Goal: Navigation & Orientation: Find specific page/section

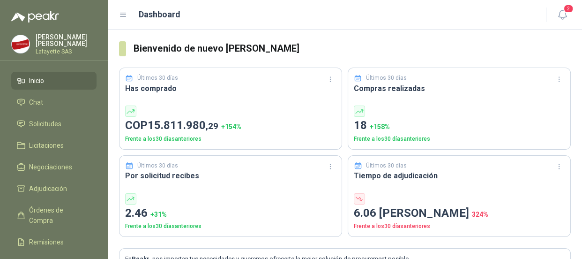
click at [42, 76] on span "Inicio" at bounding box center [36, 80] width 15 height 10
click at [34, 122] on span "Solicitudes" at bounding box center [45, 124] width 32 height 10
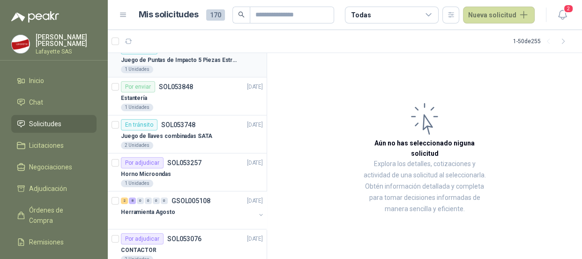
scroll to position [170, 0]
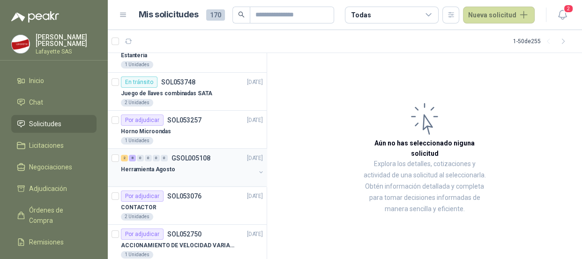
click at [158, 168] on p "Herramienta Agosto" at bounding box center [148, 169] width 54 height 9
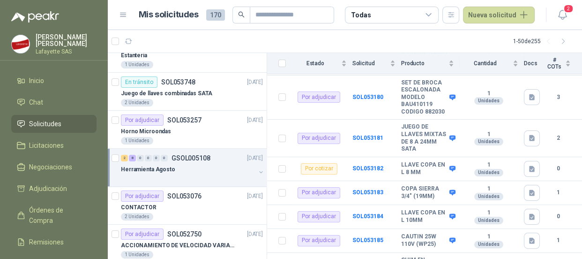
scroll to position [277, 0]
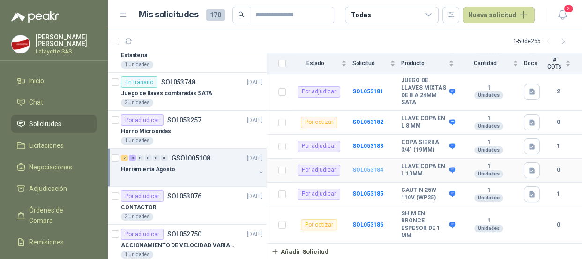
click at [361, 169] on b "SOL053184" at bounding box center [367, 169] width 31 height 7
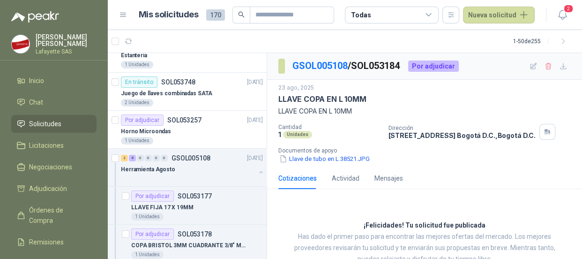
scroll to position [29, 0]
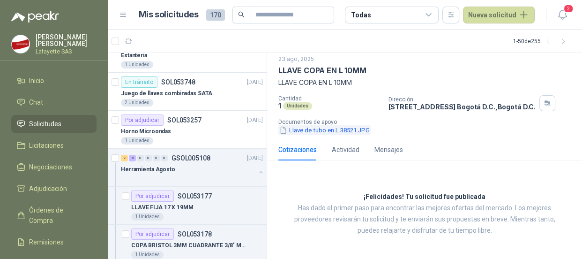
click at [324, 131] on button "Llave de tubo en L 38521.JPG" at bounding box center [324, 130] width 92 height 10
click at [156, 168] on p "Herramienta Agosto" at bounding box center [148, 169] width 54 height 9
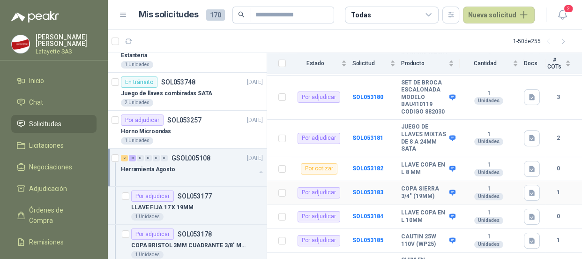
scroll to position [277, 0]
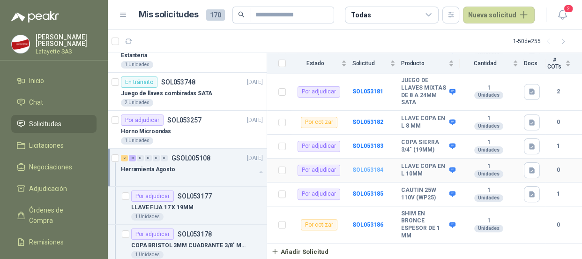
click at [357, 169] on b "SOL053184" at bounding box center [367, 169] width 31 height 7
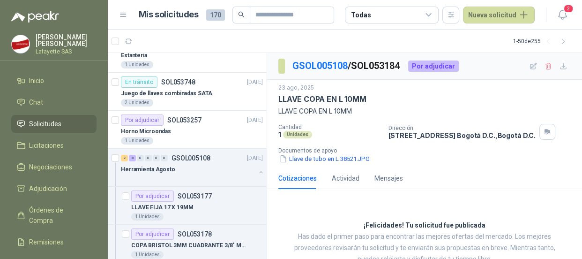
scroll to position [29, 0]
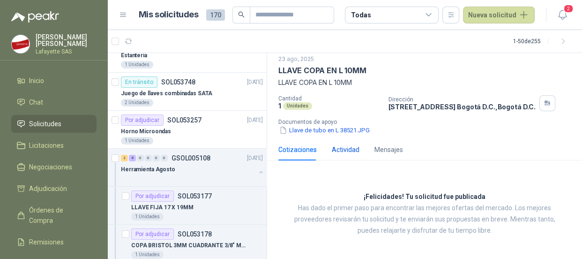
click at [334, 150] on div "Actividad" at bounding box center [346, 149] width 28 height 10
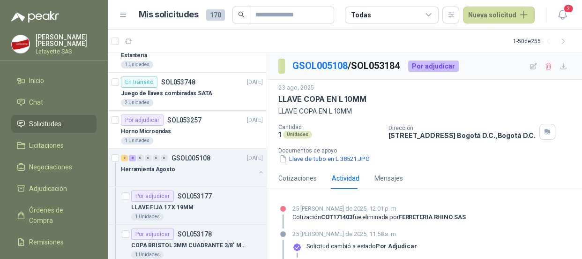
scroll to position [69, 0]
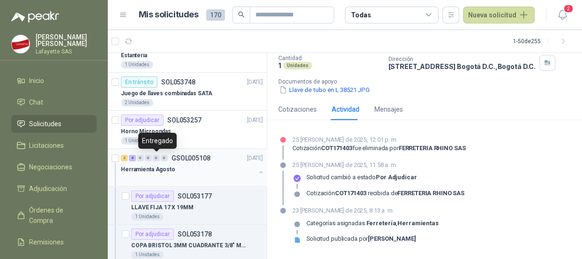
click at [157, 158] on div "0" at bounding box center [156, 158] width 7 height 7
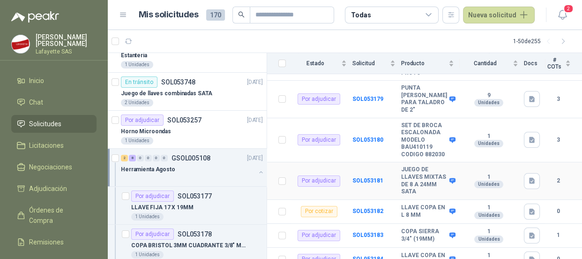
scroll to position [277, 0]
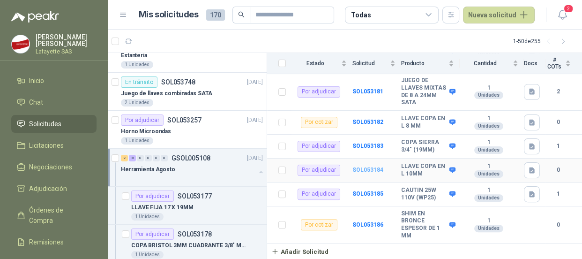
click at [362, 168] on b "SOL053184" at bounding box center [367, 169] width 31 height 7
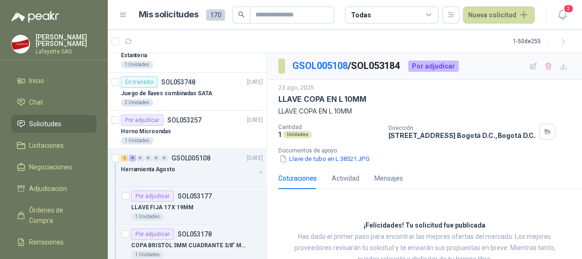
scroll to position [29, 0]
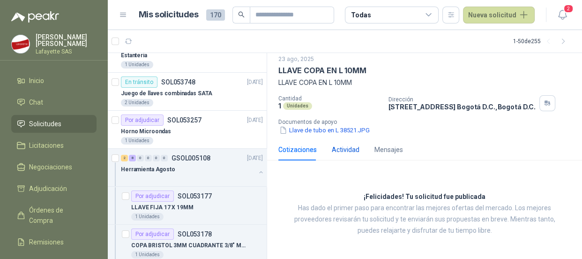
click at [354, 152] on div "Actividad" at bounding box center [346, 149] width 28 height 10
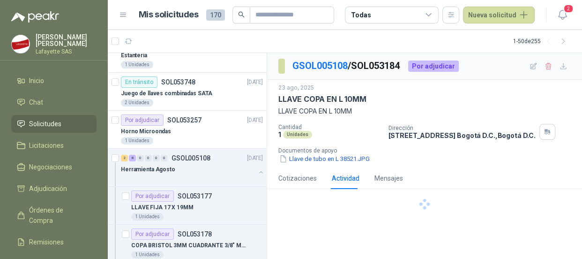
scroll to position [0, 0]
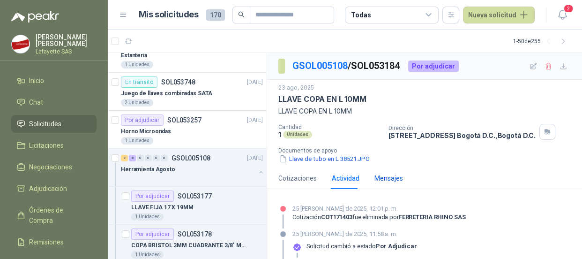
click at [378, 174] on div "Mensajes" at bounding box center [388, 178] width 29 height 10
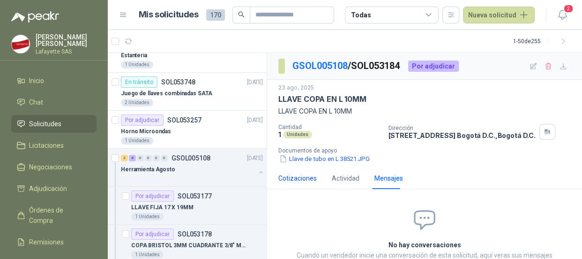
click at [301, 180] on div "Cotizaciones" at bounding box center [297, 178] width 38 height 10
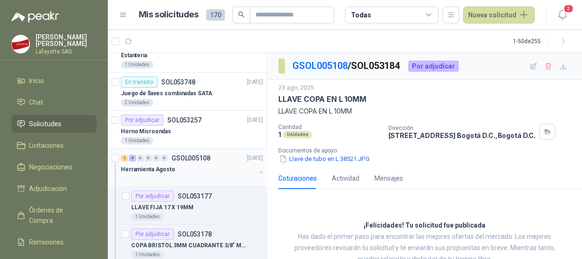
click at [172, 159] on p "GSOL005108" at bounding box center [191, 158] width 39 height 7
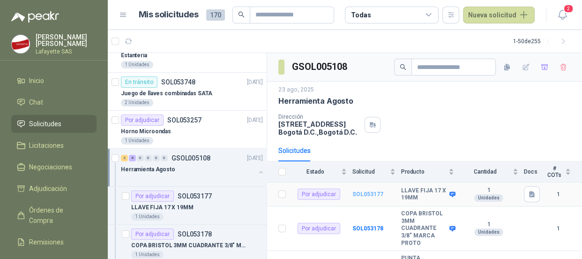
click at [370, 191] on b "SOL053177" at bounding box center [367, 194] width 31 height 7
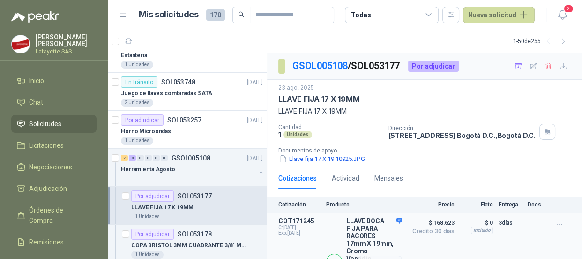
scroll to position [66, 0]
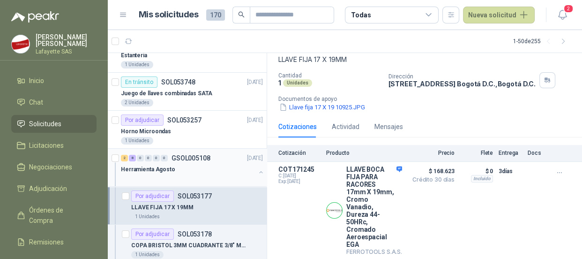
click at [188, 156] on p "GSOL005108" at bounding box center [191, 158] width 39 height 7
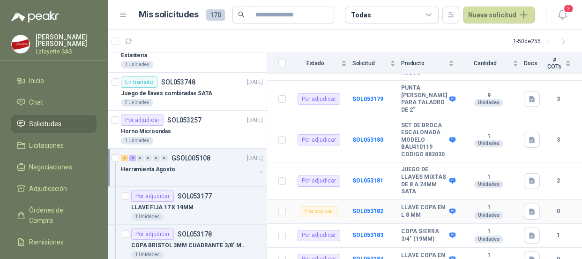
scroll to position [255, 0]
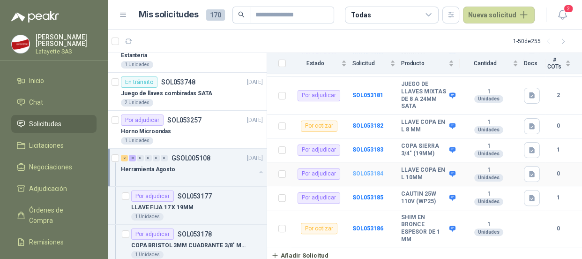
click at [365, 177] on b "SOL053184" at bounding box center [367, 173] width 31 height 7
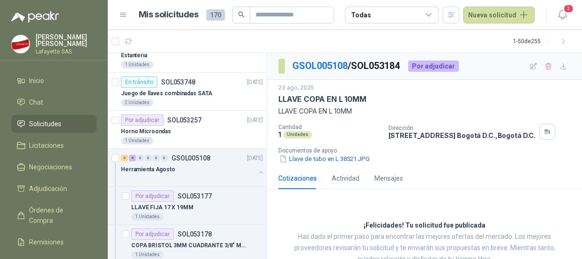
scroll to position [29, 0]
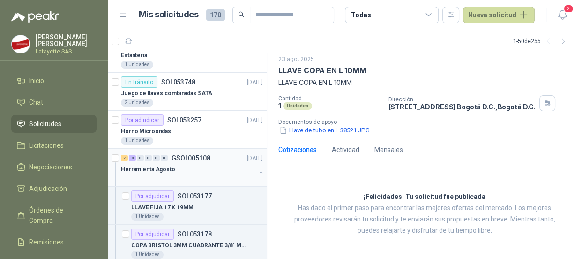
click at [168, 158] on div "2 8 0 0 0 0 GSOL005108" at bounding box center [166, 158] width 90 height 7
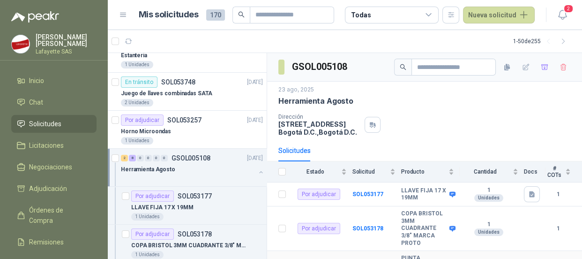
scroll to position [85, 0]
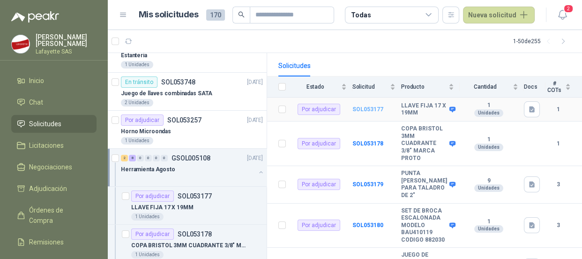
click at [356, 107] on b "SOL053177" at bounding box center [367, 109] width 31 height 7
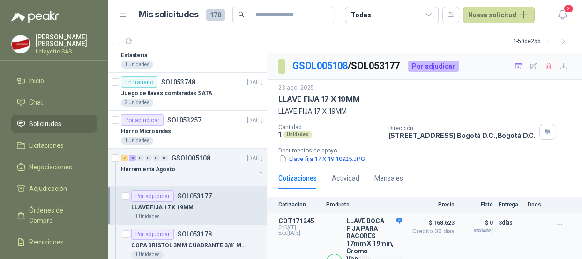
scroll to position [66, 0]
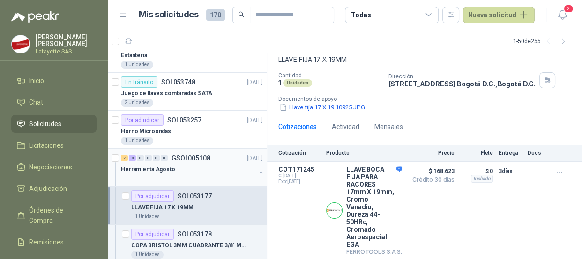
click at [142, 165] on p "Herramienta Agosto" at bounding box center [148, 169] width 54 height 9
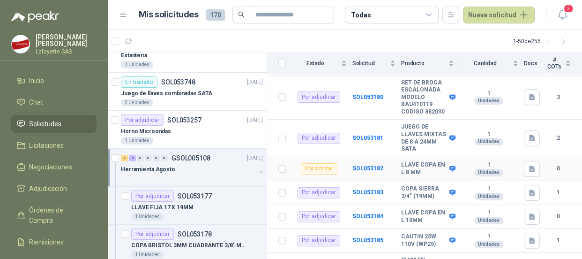
scroll to position [277, 0]
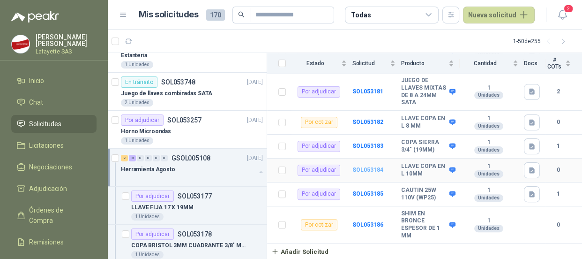
click at [370, 172] on b "SOL053184" at bounding box center [367, 169] width 31 height 7
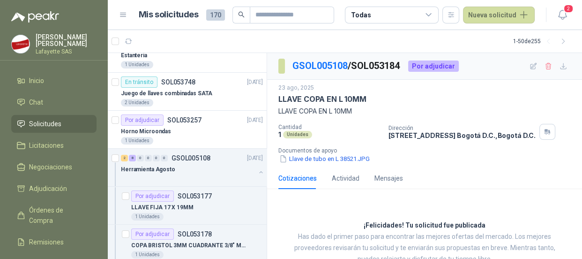
scroll to position [29, 0]
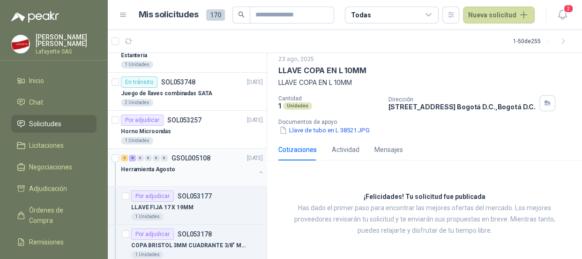
click at [181, 159] on p "GSOL005108" at bounding box center [191, 158] width 39 height 7
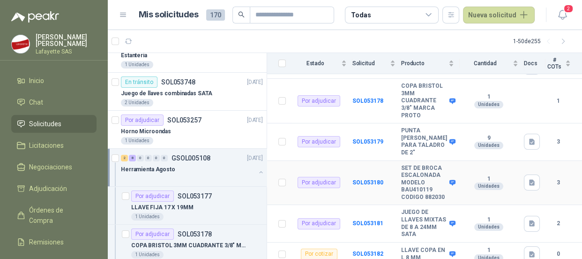
scroll to position [255, 0]
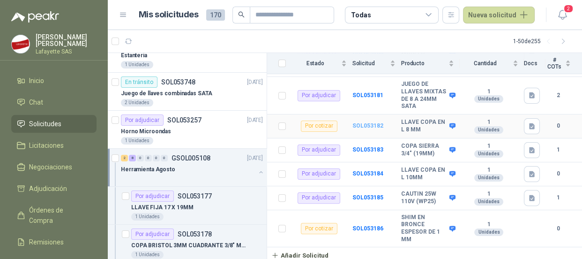
click at [373, 129] on b "SOL053182" at bounding box center [367, 125] width 31 height 7
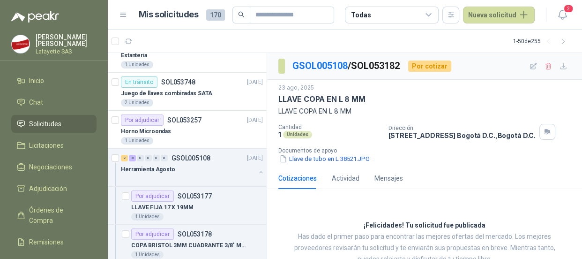
scroll to position [29, 0]
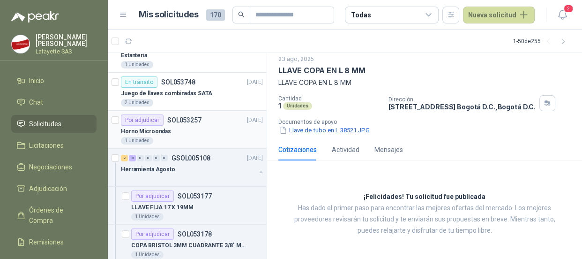
click at [152, 119] on div "Por adjudicar" at bounding box center [142, 119] width 43 height 11
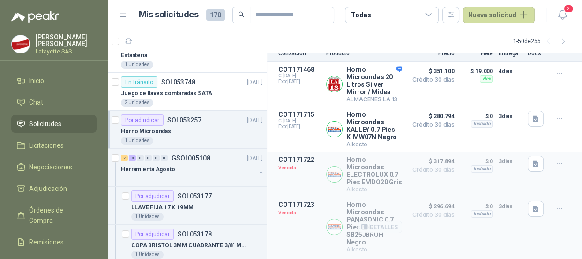
scroll to position [206, 0]
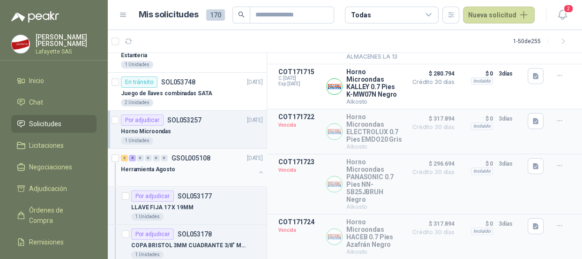
click at [156, 155] on div "0" at bounding box center [156, 158] width 7 height 7
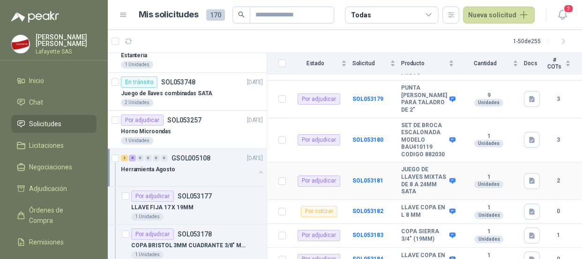
scroll to position [277, 0]
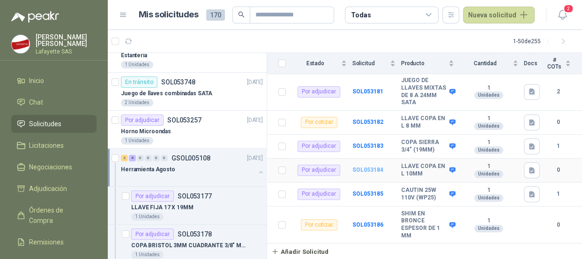
click at [375, 169] on b "SOL053184" at bounding box center [367, 169] width 31 height 7
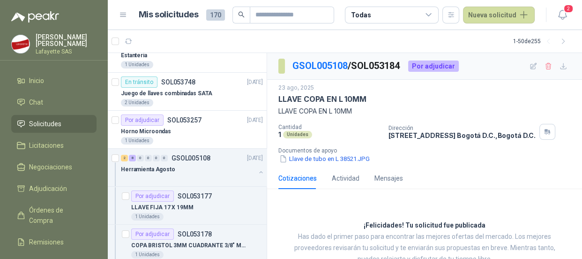
scroll to position [29, 0]
